Goal: Task Accomplishment & Management: Use online tool/utility

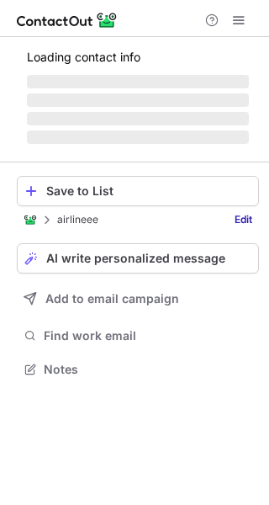
scroll to position [395, 269]
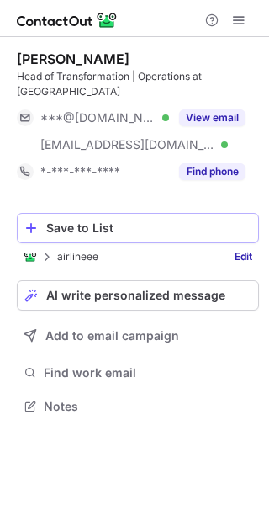
click at [100, 223] on div "Save to List" at bounding box center [148, 227] width 205 height 13
click at [115, 230] on div "Save to List" at bounding box center [148, 227] width 205 height 13
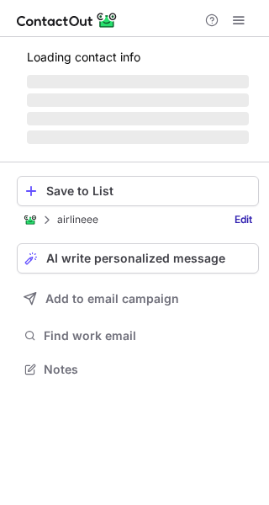
scroll to position [380, 269]
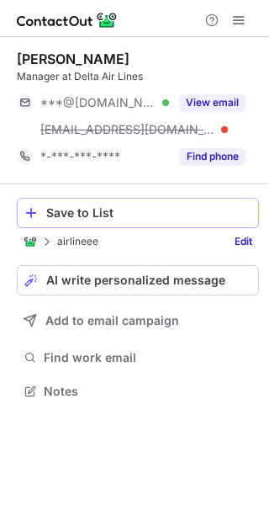
click at [84, 216] on div "Save to List" at bounding box center [148, 212] width 205 height 13
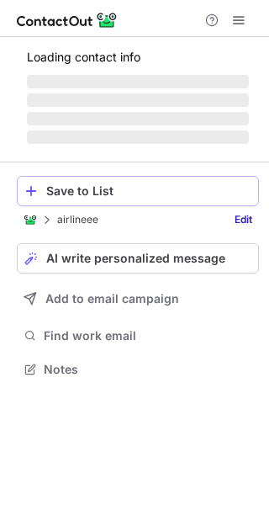
scroll to position [353, 269]
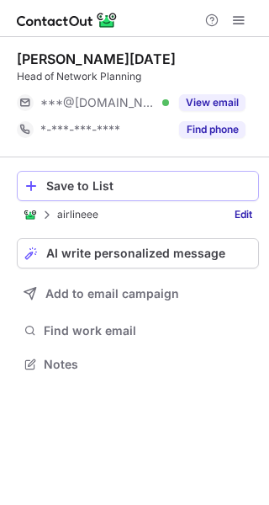
click at [88, 194] on button "Save to List" at bounding box center [138, 186] width 243 height 30
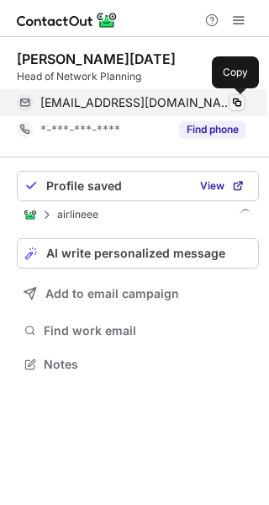
click at [234, 99] on span at bounding box center [237, 102] width 13 height 13
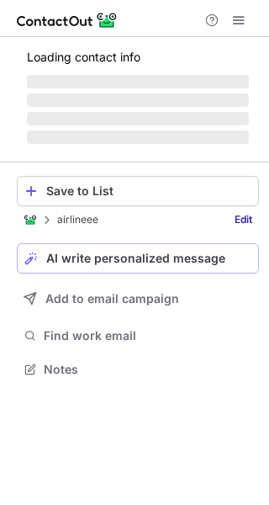
scroll to position [368, 269]
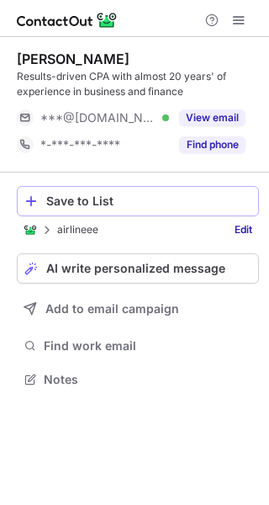
click at [123, 204] on div "Save to List" at bounding box center [148, 201] width 205 height 13
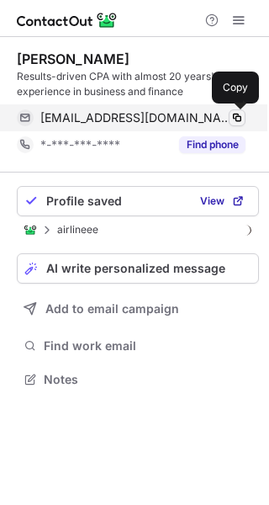
click at [232, 114] on span at bounding box center [237, 117] width 13 height 13
